Goal: Find specific page/section: Find specific page/section

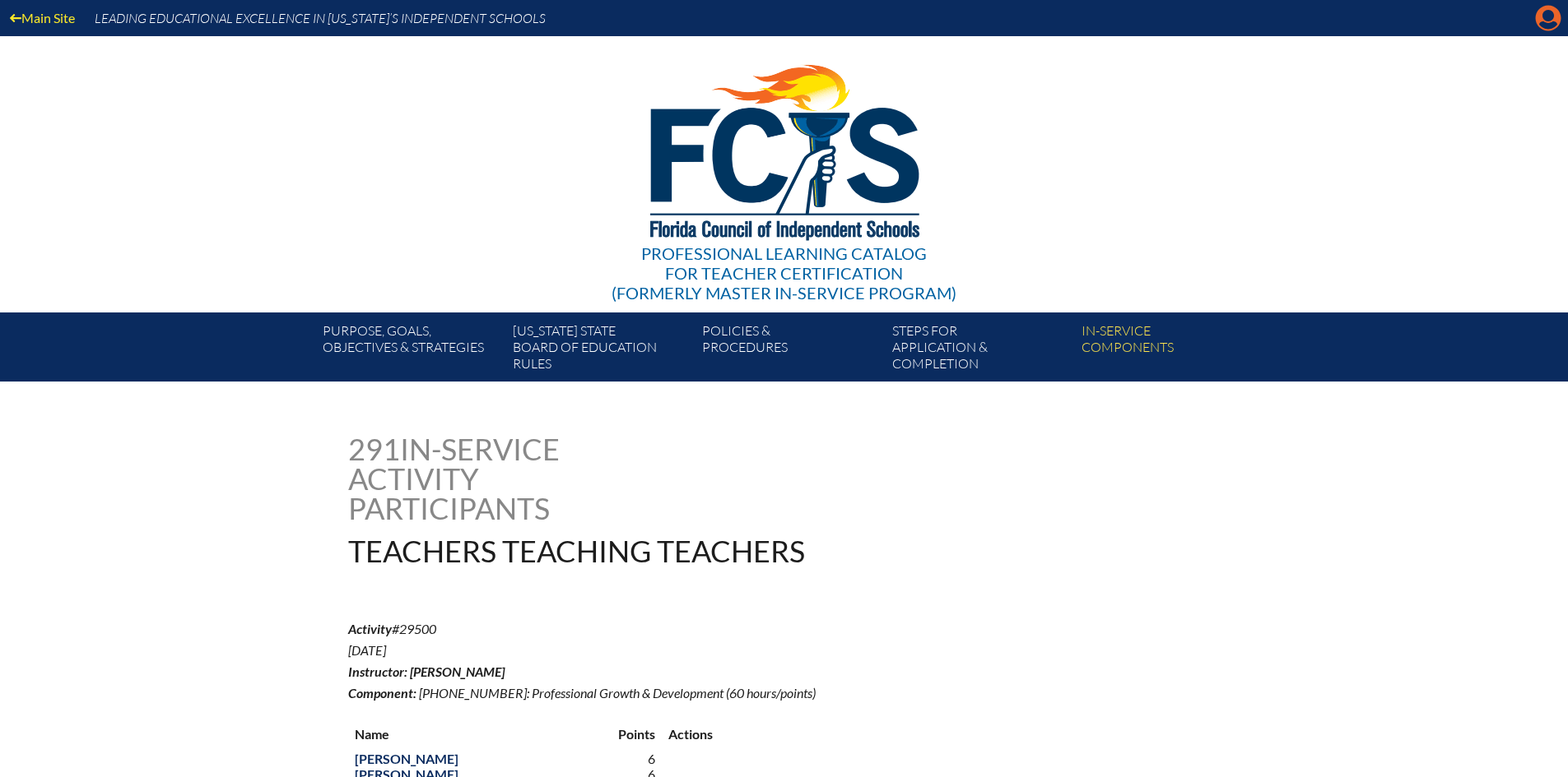
click at [1538, 21] on icon at bounding box center [1548, 18] width 26 height 26
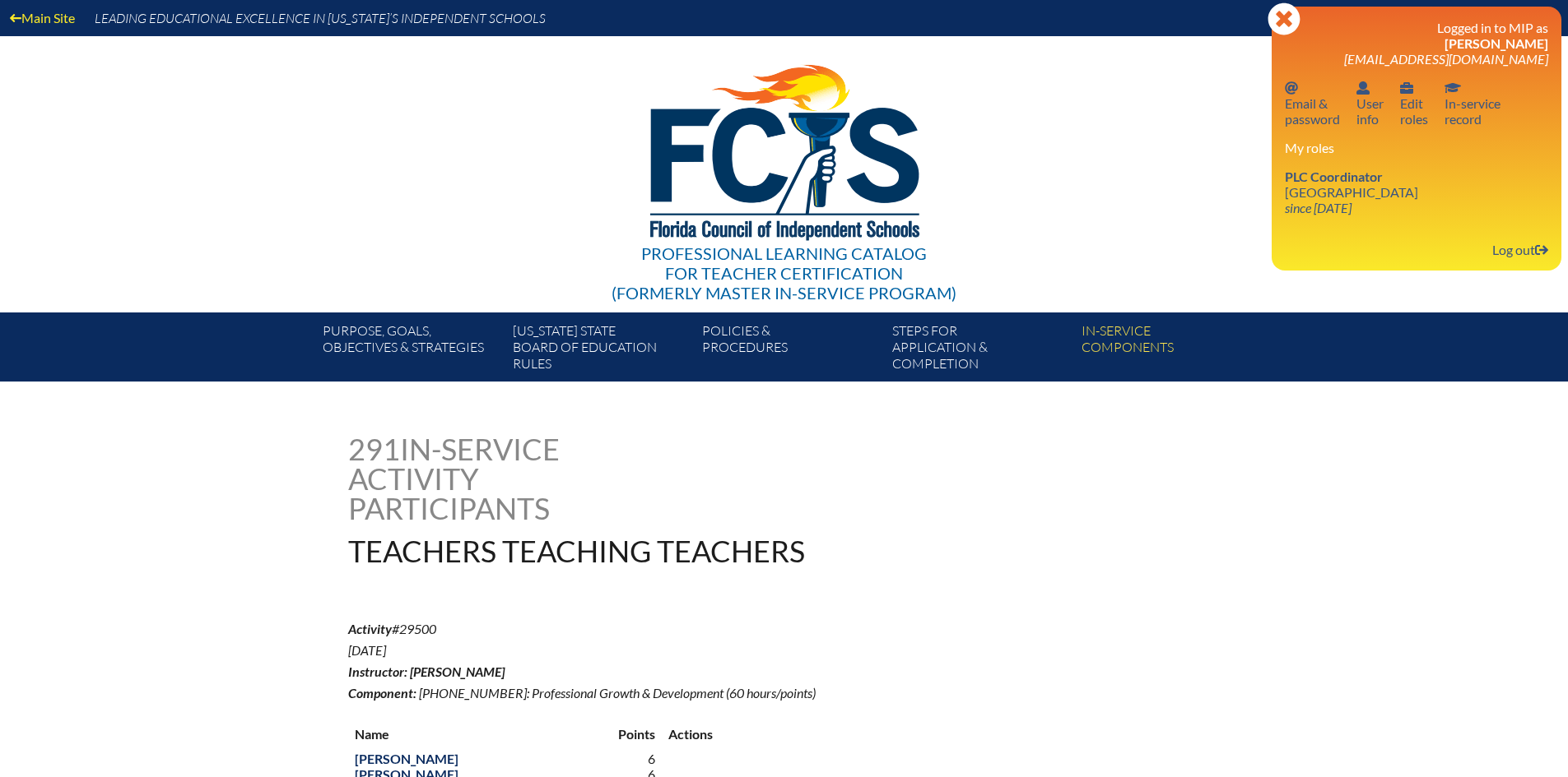
click at [1321, 222] on div "Logged in to MIP as Meagan Obst meagan.obst@pinecrest.edu Email password Email …" at bounding box center [1416, 138] width 263 height 237
click at [1329, 188] on link "PLC Coordinator Pine Crest School since 2016 Aug 15" at bounding box center [1351, 192] width 147 height 53
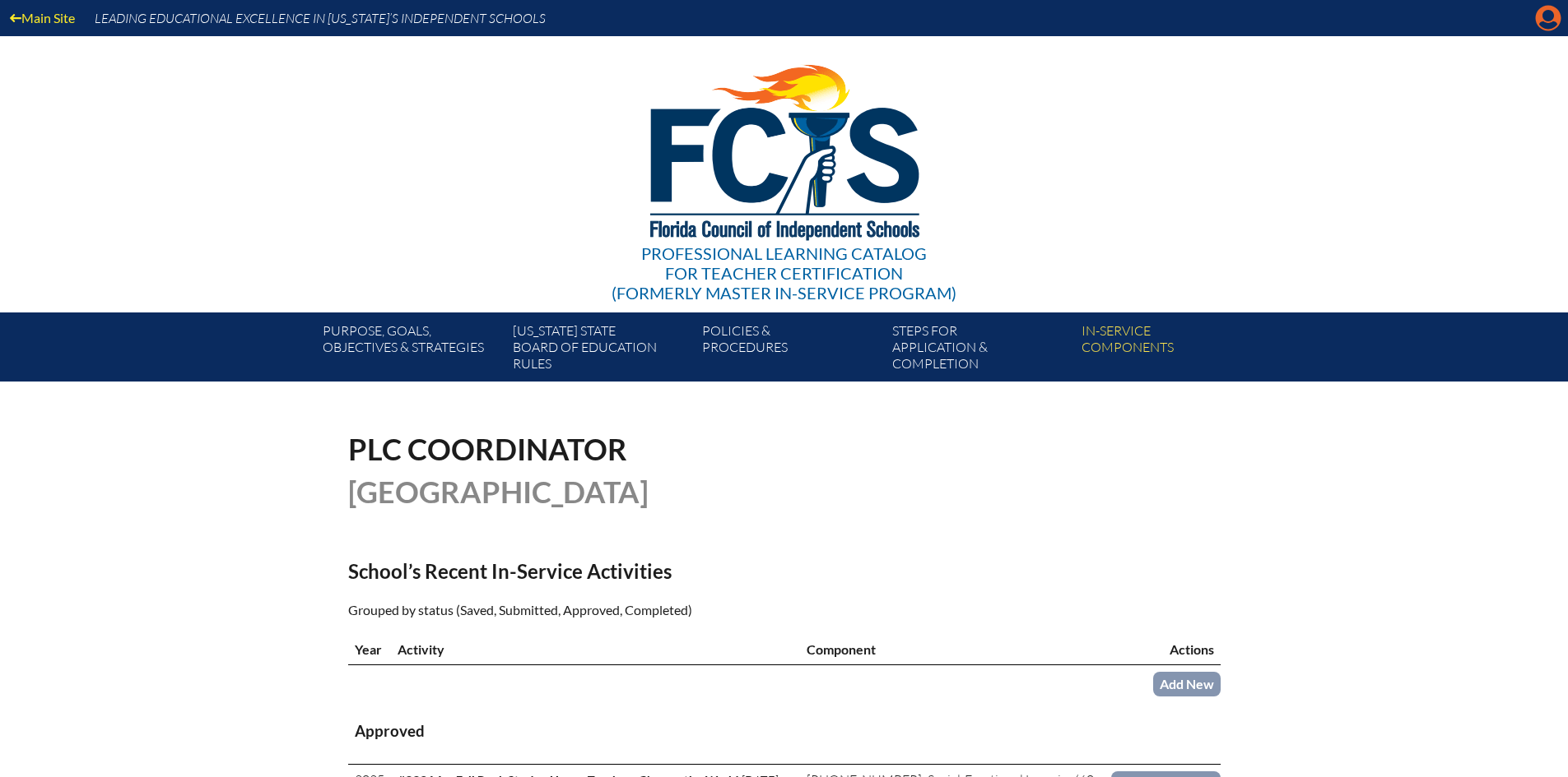
click at [1541, 18] on icon at bounding box center [1548, 18] width 26 height 26
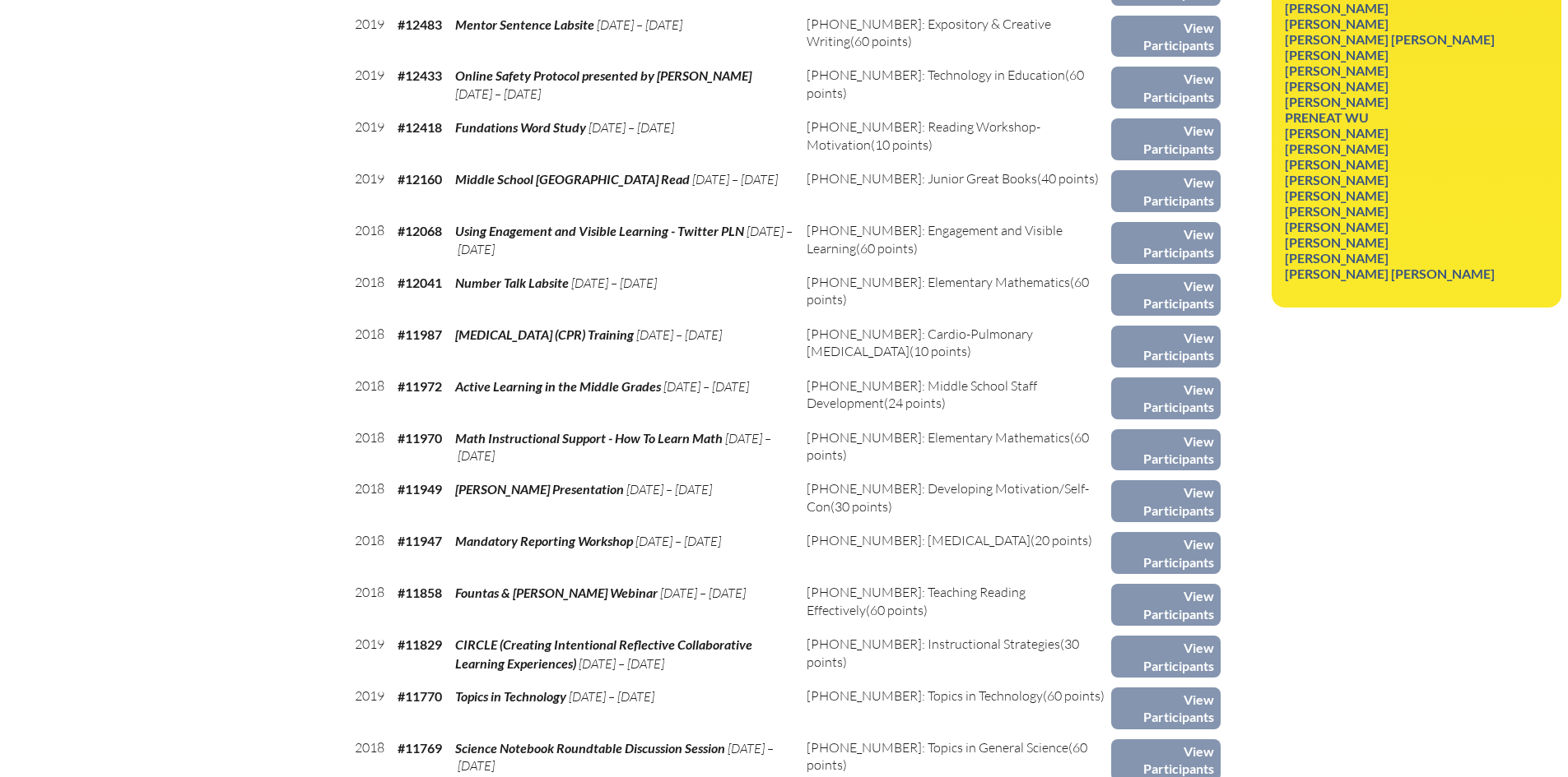
scroll to position [7951, 0]
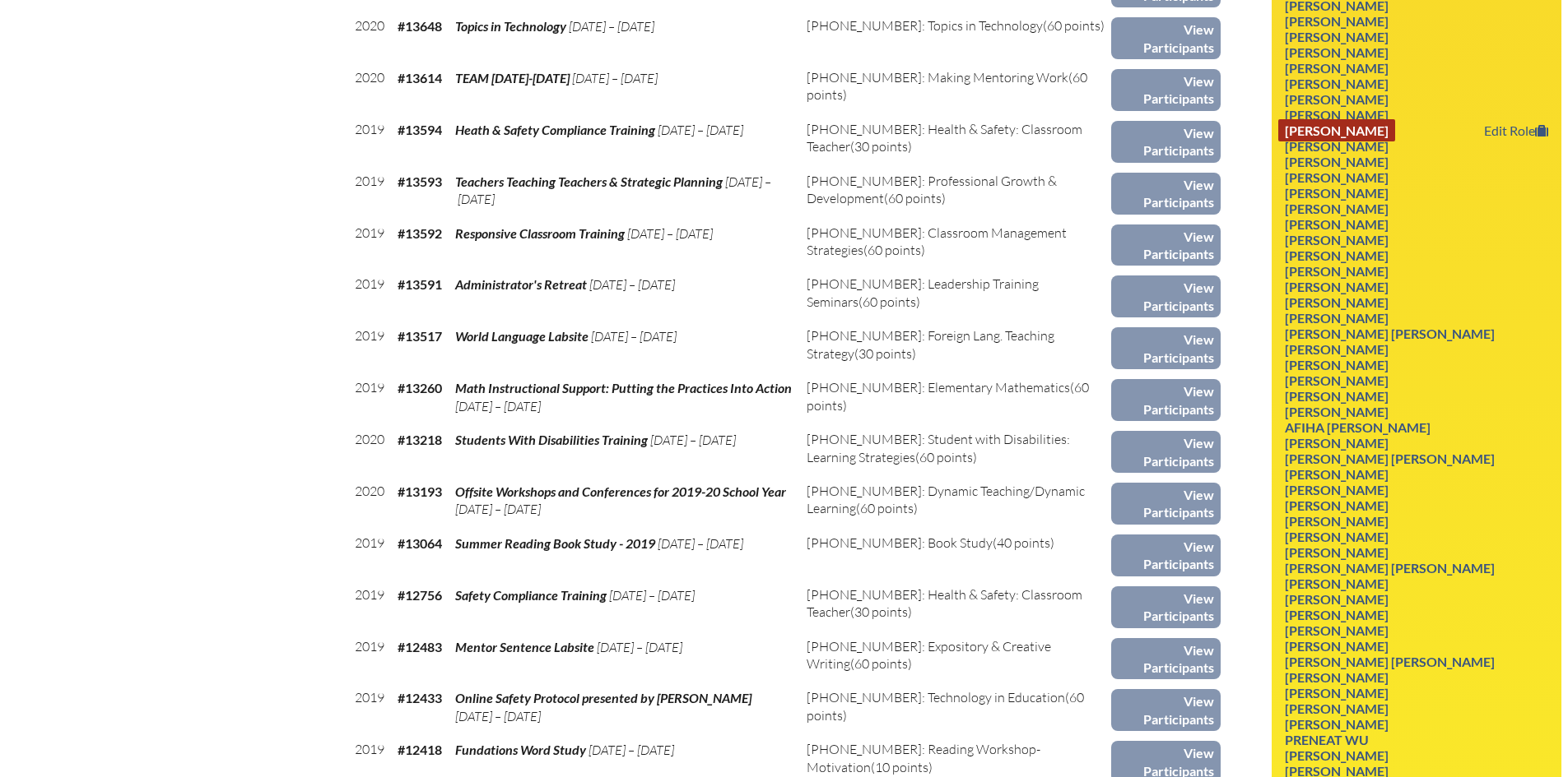
click at [1366, 132] on link "[PERSON_NAME]" at bounding box center [1336, 130] width 117 height 22
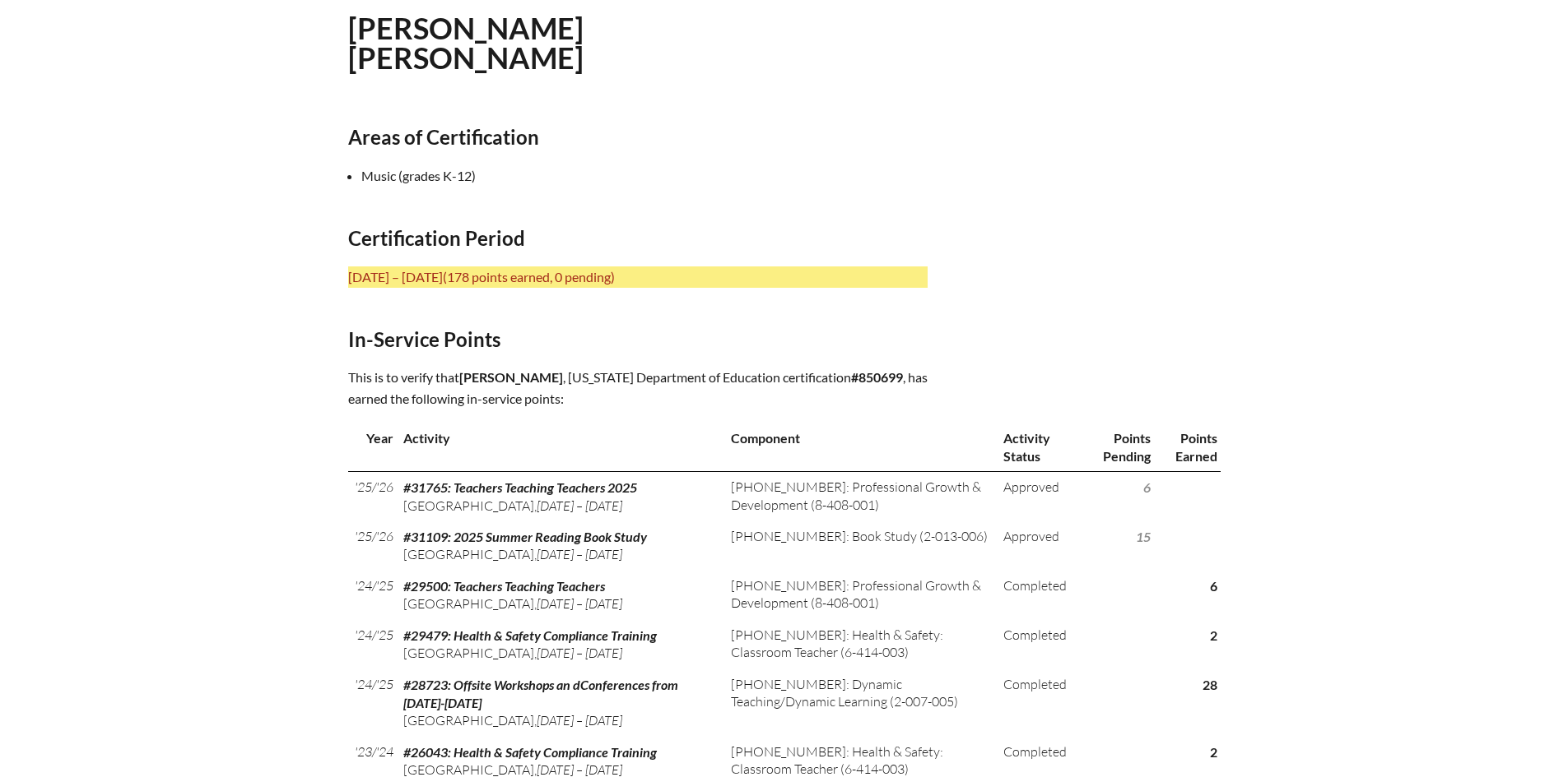
scroll to position [165, 0]
